Goal: Find specific page/section: Find specific page/section

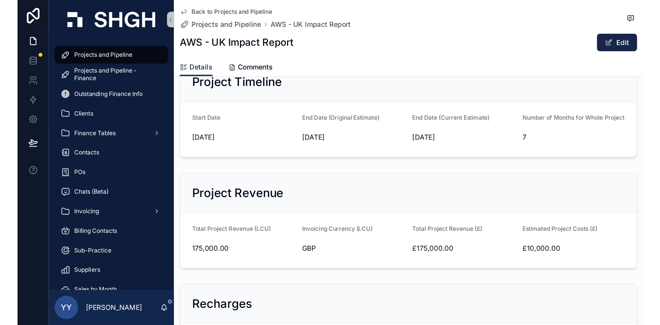
scroll to position [612, 0]
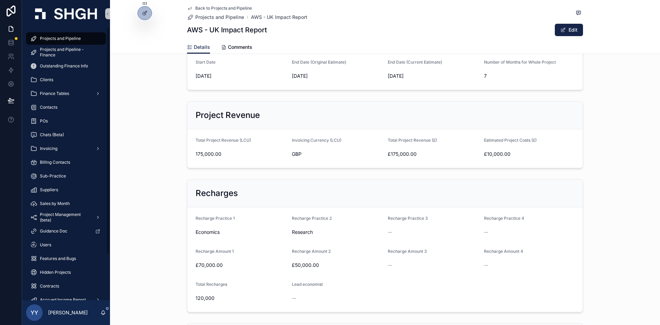
click at [68, 41] on span "Projects and Pipeline" at bounding box center [60, 38] width 41 height 5
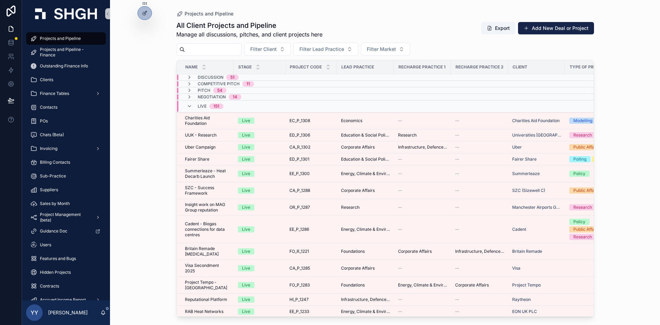
click at [221, 53] on input "scrollable content" at bounding box center [213, 50] width 56 height 10
type input "*"
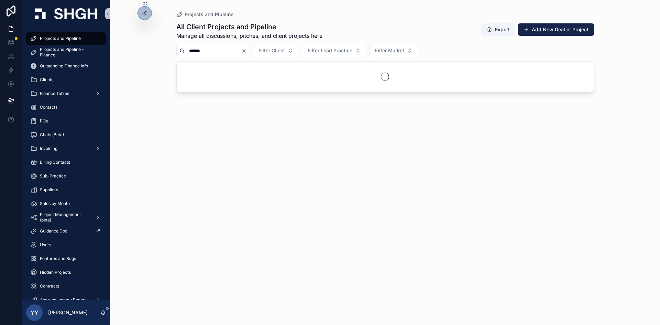
type input "******"
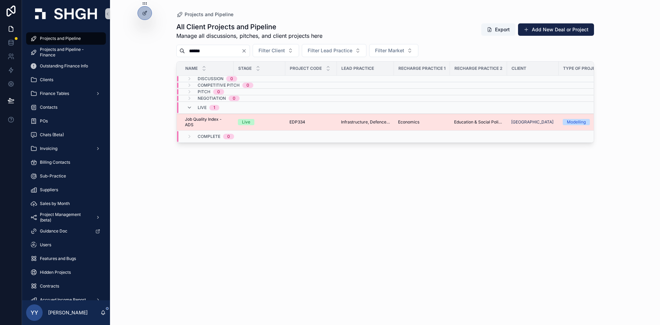
click at [269, 122] on div "Live" at bounding box center [259, 122] width 43 height 6
